Goal: Check status: Check status

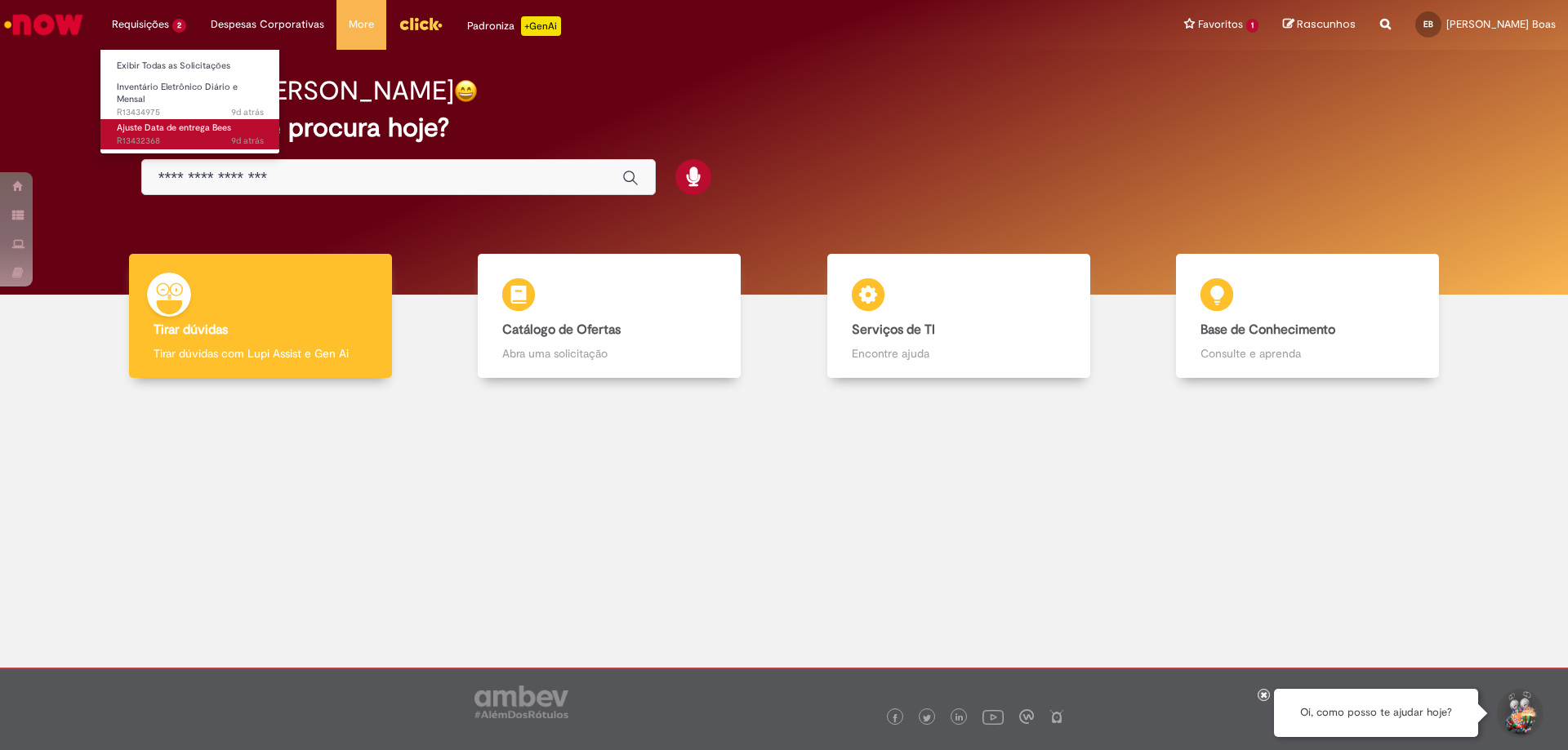
click at [169, 134] on link "Ajuste Data de entrega Bees 9d atrás 9 dias atrás R13432368" at bounding box center [190, 134] width 179 height 30
click at [158, 30] on li "Requisições 2 Exibir Todas as Solicitações Inventário Eletrônico Diário e Mensa…" at bounding box center [149, 24] width 98 height 49
click at [179, 118] on li "Ajuste Data de entrega Bees 9d atrás 9 dias atrás R13432368" at bounding box center [190, 132] width 179 height 37
click at [187, 128] on span "Ajuste Data de entrega Bees" at bounding box center [174, 127] width 115 height 13
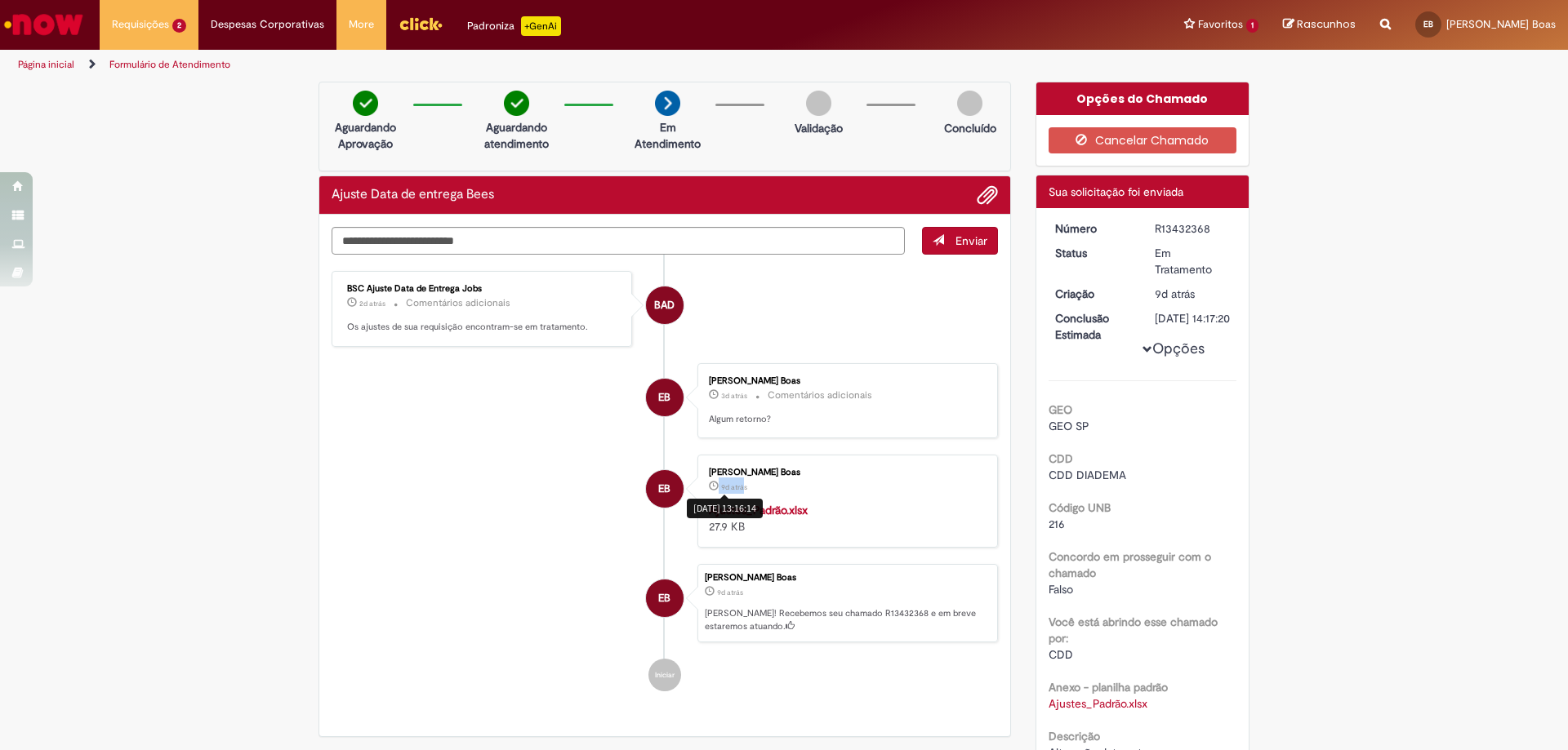
drag, startPoint x: 739, startPoint y: 487, endPoint x: 749, endPoint y: 483, distance: 10.8
click at [709, 488] on small "9d atrás 9 dias atrás 20/08/2025 13:16:14" at bounding box center [728, 487] width 39 height 13
click at [851, 471] on div "[PERSON_NAME] Boas" at bounding box center [845, 472] width 272 height 10
drag, startPoint x: 351, startPoint y: 302, endPoint x: 463, endPoint y: 340, distance: 118.3
click at [458, 335] on div "BSC Ajuste Data de Entrega Jobs 2d atrás 2 dias atrás 27/08/2025 12:15:12 Comen…" at bounding box center [481, 308] width 290 height 67
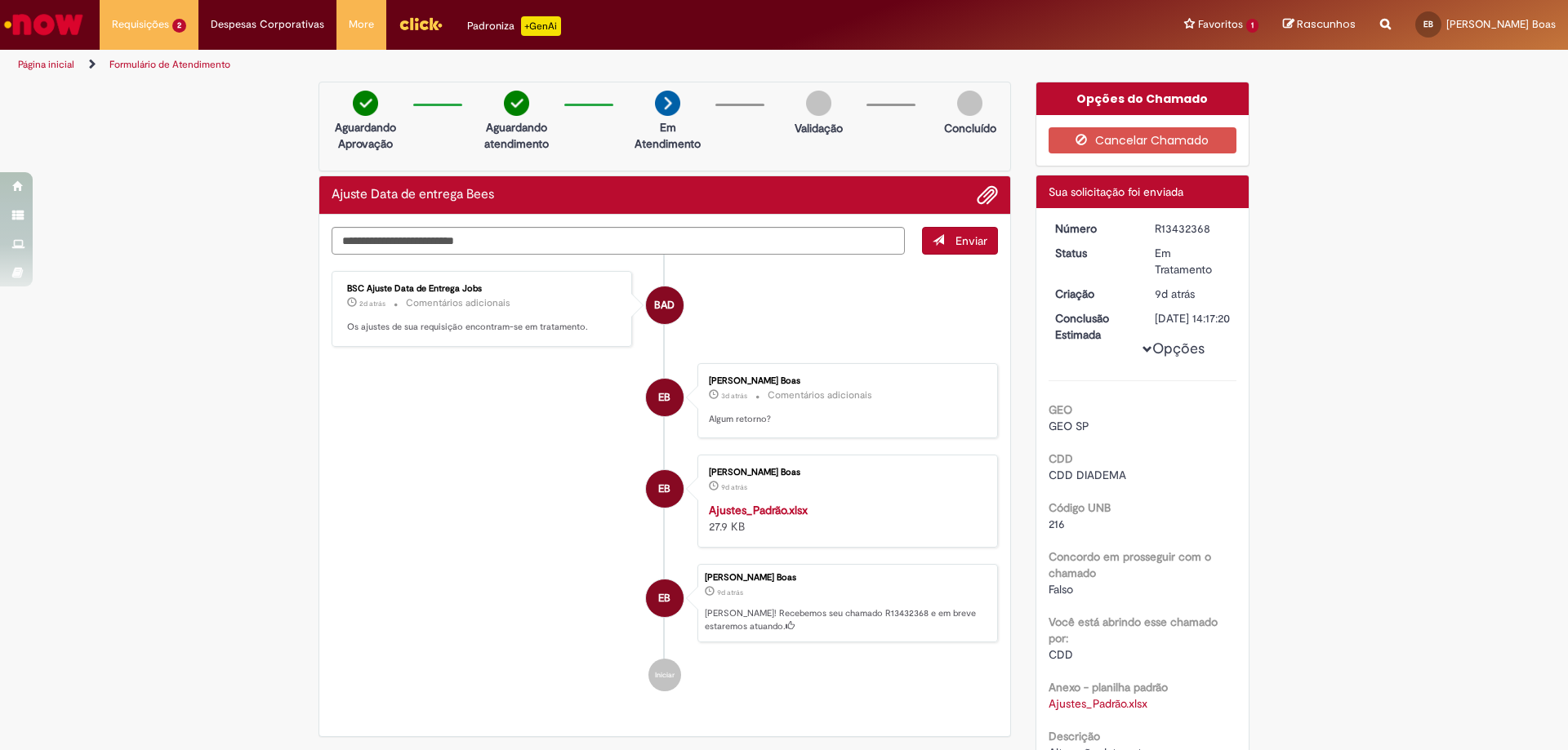
click at [514, 349] on ul "BAD BSC Ajuste Data de Entrega Jobs 2d atrás 2 dias atrás Comentários adicionai…" at bounding box center [664, 481] width 666 height 453
click at [774, 512] on strong "Ajustes_Padrão.xlsx" at bounding box center [758, 510] width 98 height 14
click at [984, 195] on span "Adicionar anexos" at bounding box center [987, 196] width 19 height 19
click at [983, 190] on span "Adicionar anexos" at bounding box center [987, 196] width 19 height 19
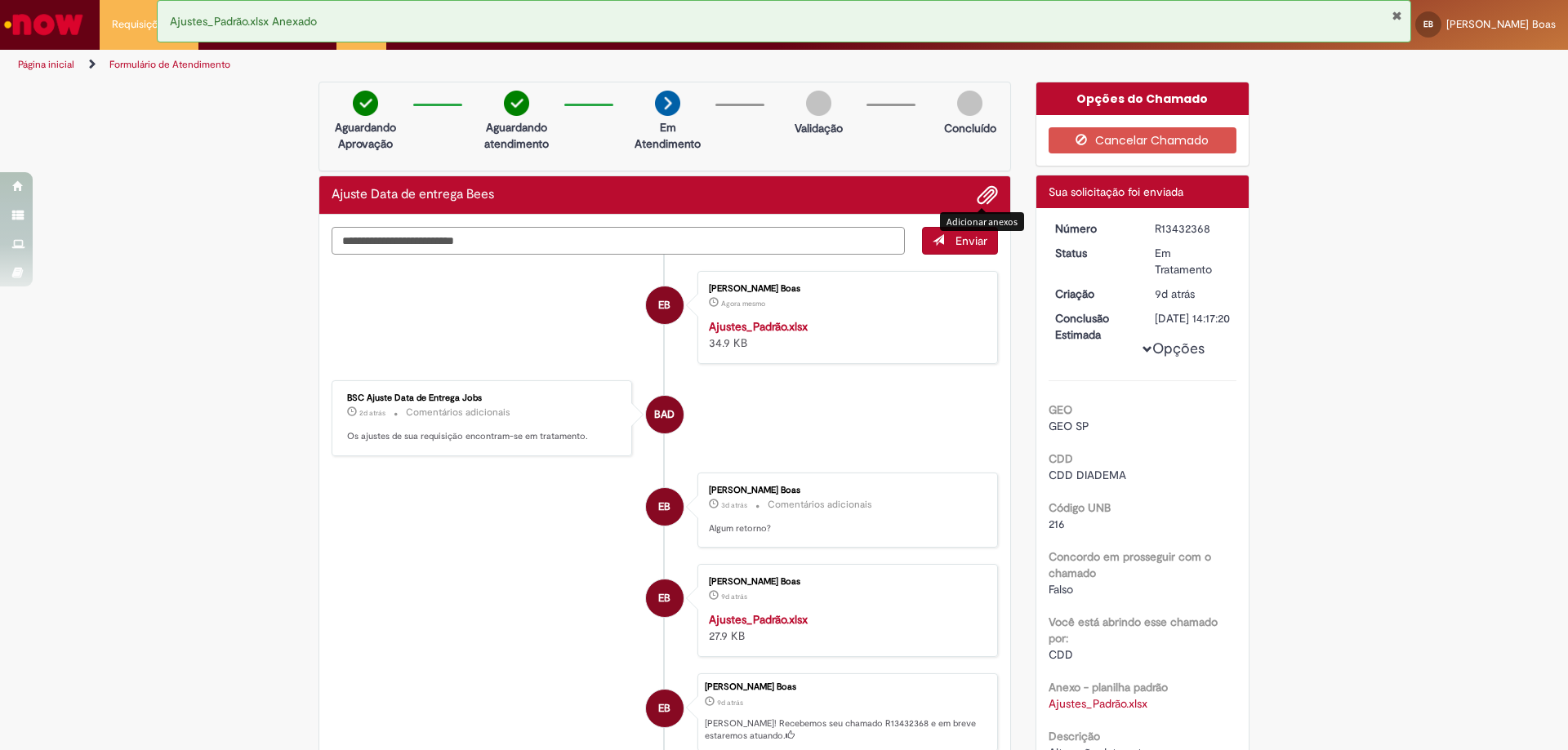
click at [751, 240] on textarea "Digite sua mensagem aqui..." at bounding box center [618, 240] width 573 height 28
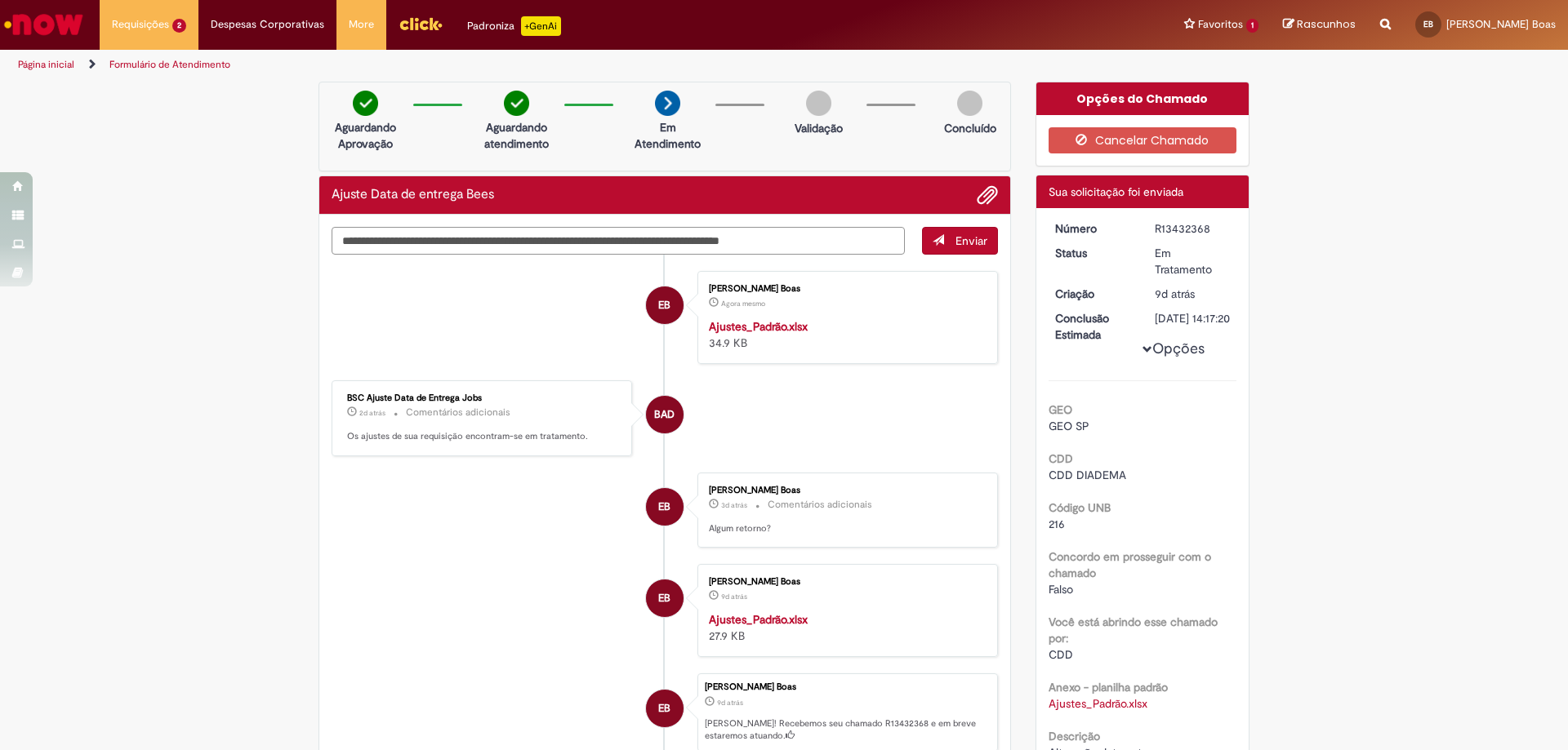
click at [732, 246] on textarea "**********" at bounding box center [618, 240] width 573 height 28
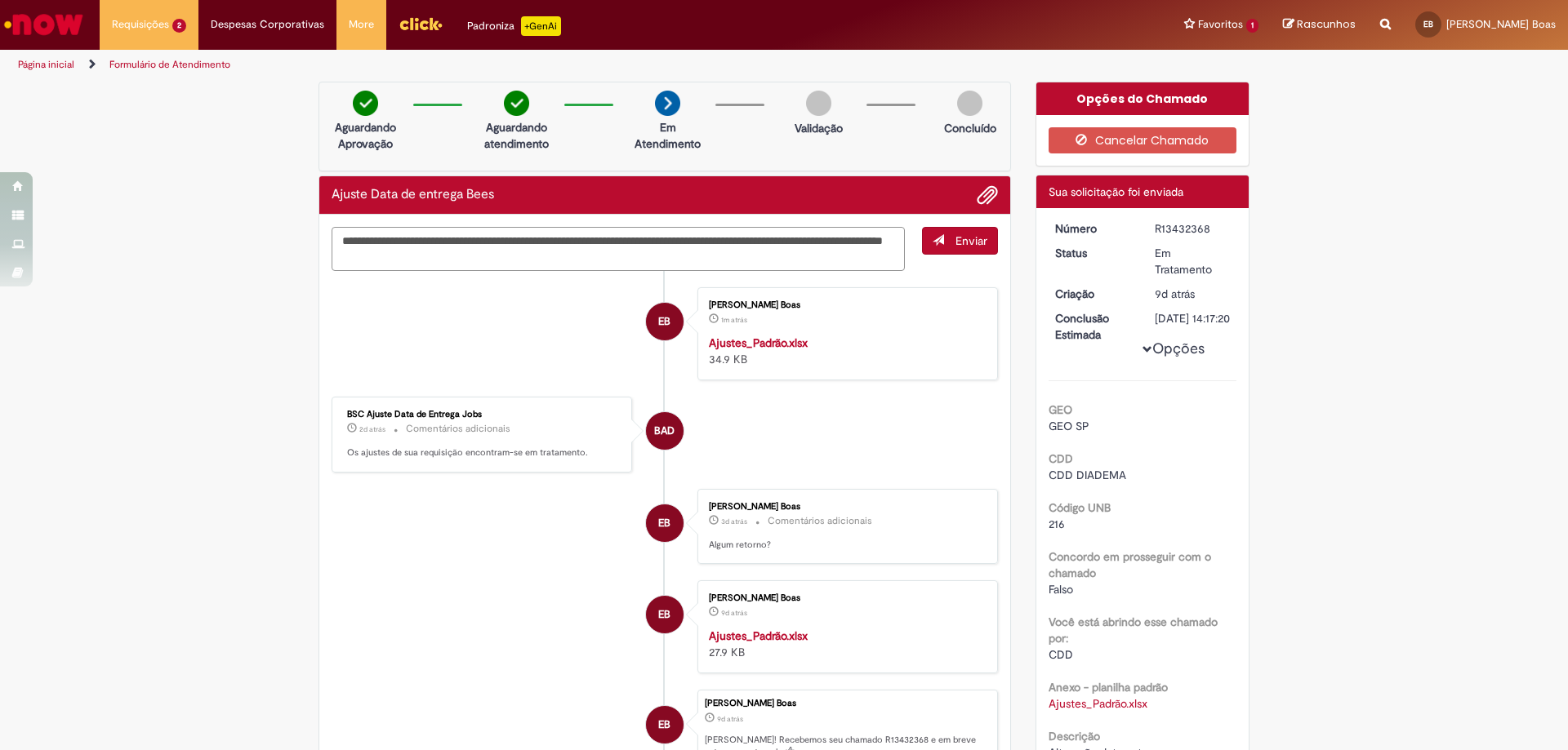
type textarea "**********"
